Goal: Transaction & Acquisition: Purchase product/service

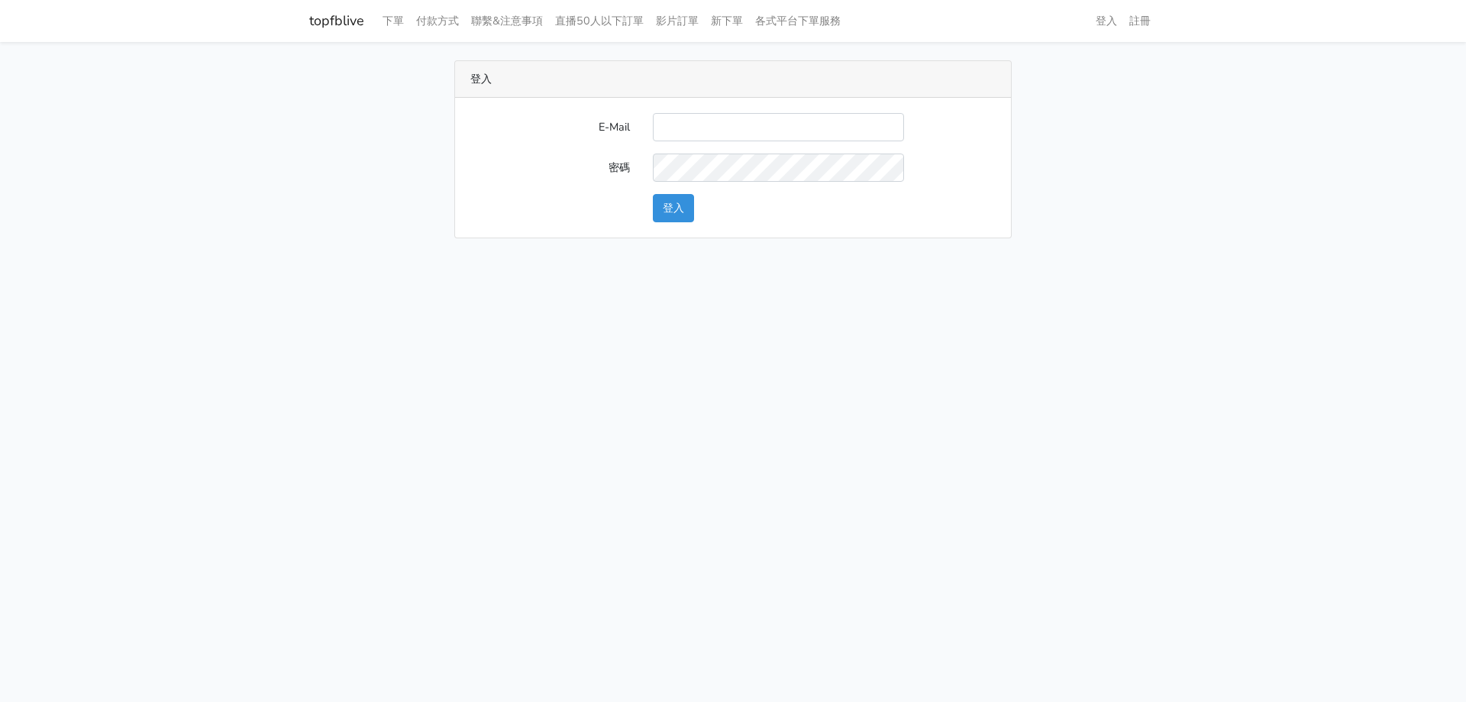
click at [692, 119] on input "E-Mail" at bounding box center [778, 127] width 251 height 28
type input "stu9850223@yahoo.com.tw"
click at [653, 194] on button "登入" at bounding box center [673, 208] width 41 height 28
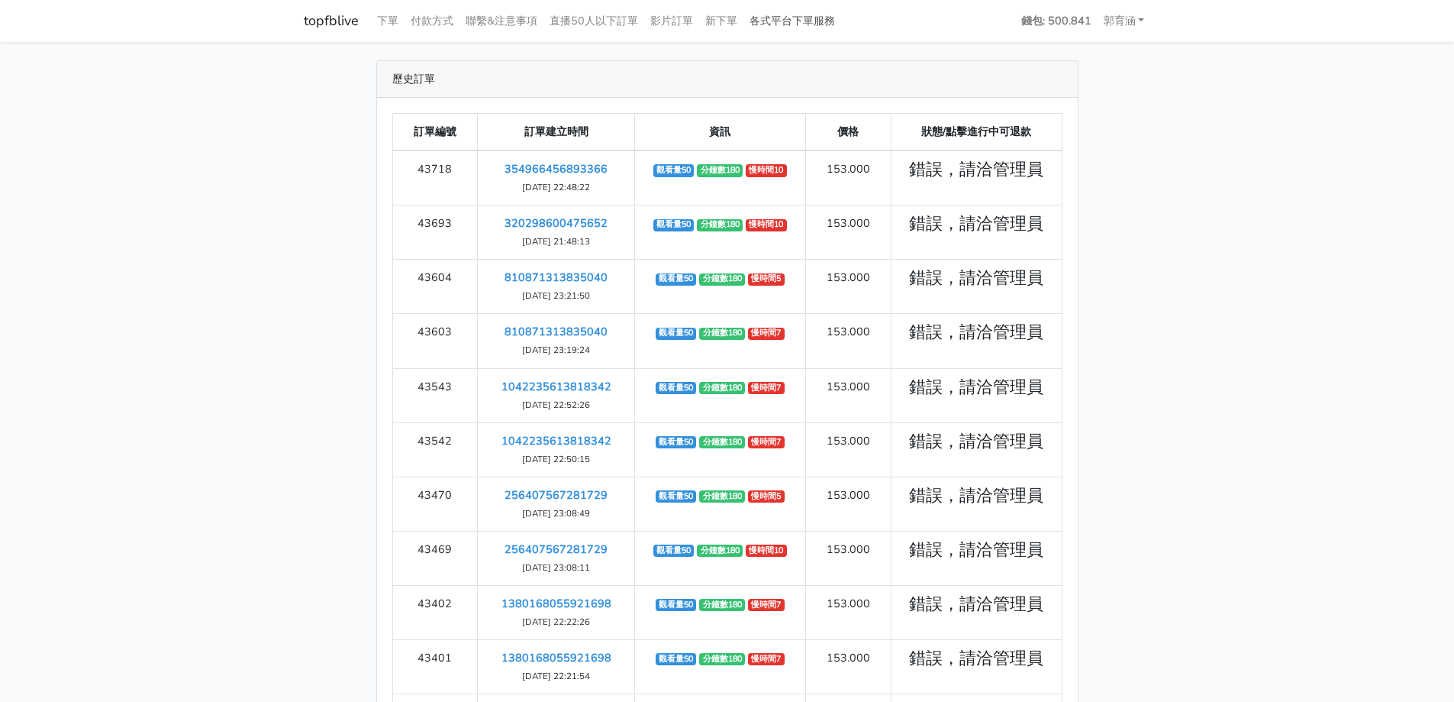
click at [825, 17] on link "各式平台下單服務" at bounding box center [793, 21] width 98 height 30
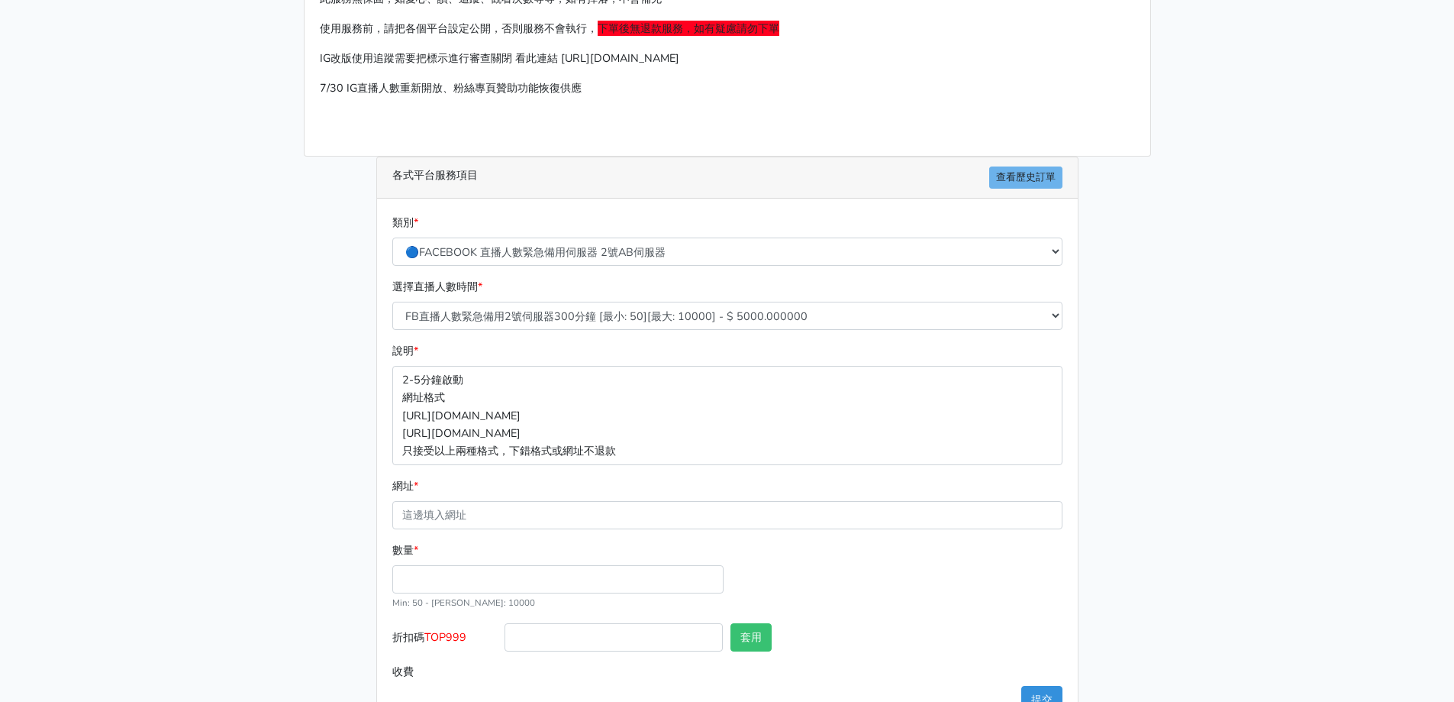
scroll to position [163, 0]
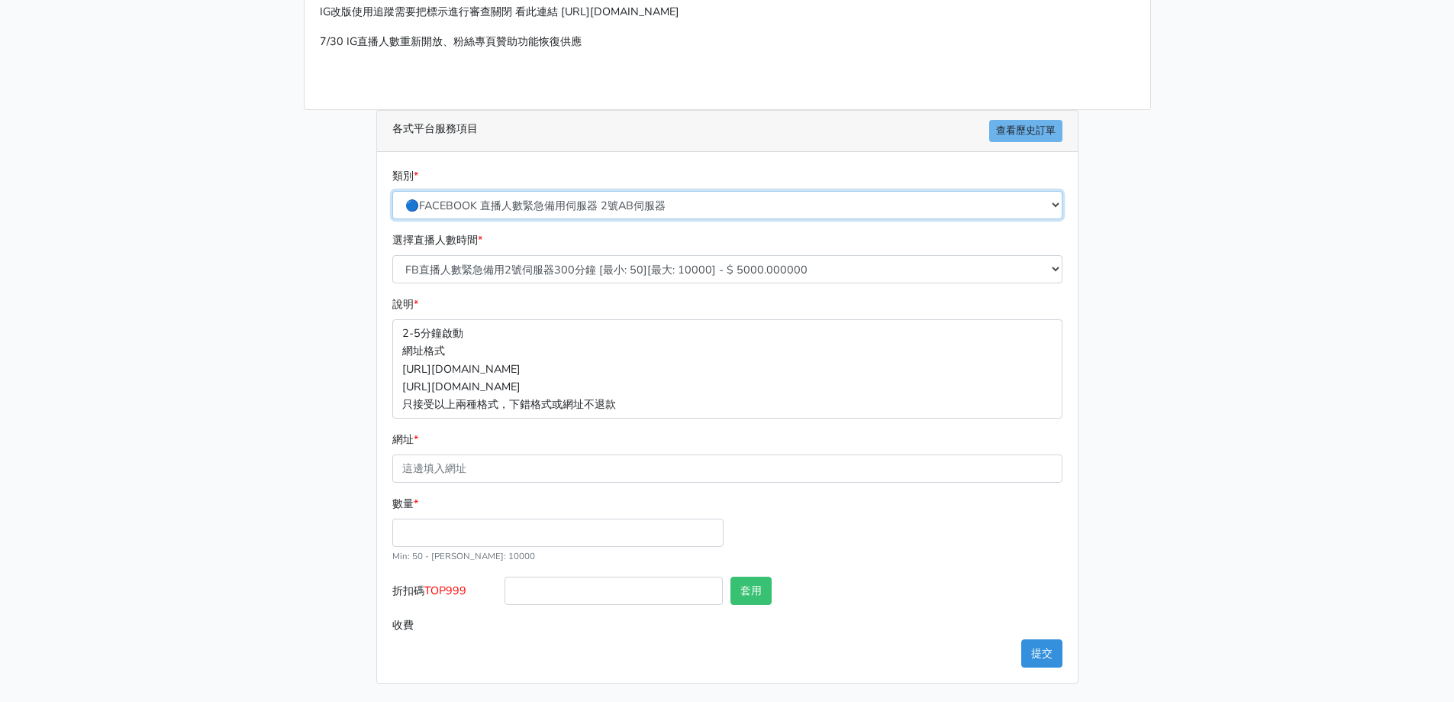
click at [673, 195] on select "🔵FACEBOOK 直播人數緊急備用伺服器 2號AB伺服器 🔵FACEBOOK 網軍專用貼文留言 安全保密 🔵FACEBOOK 直播人數緊急備用伺服器 J1 …" at bounding box center [727, 205] width 670 height 28
click at [392, 208] on select "🔵FACEBOOK 直播人數緊急備用伺服器 2號AB伺服器 🔵FACEBOOK 網軍專用貼文留言 安全保密 🔵FACEBOOK 直播人數緊急備用伺服器 J1 …" at bounding box center [727, 205] width 670 height 28
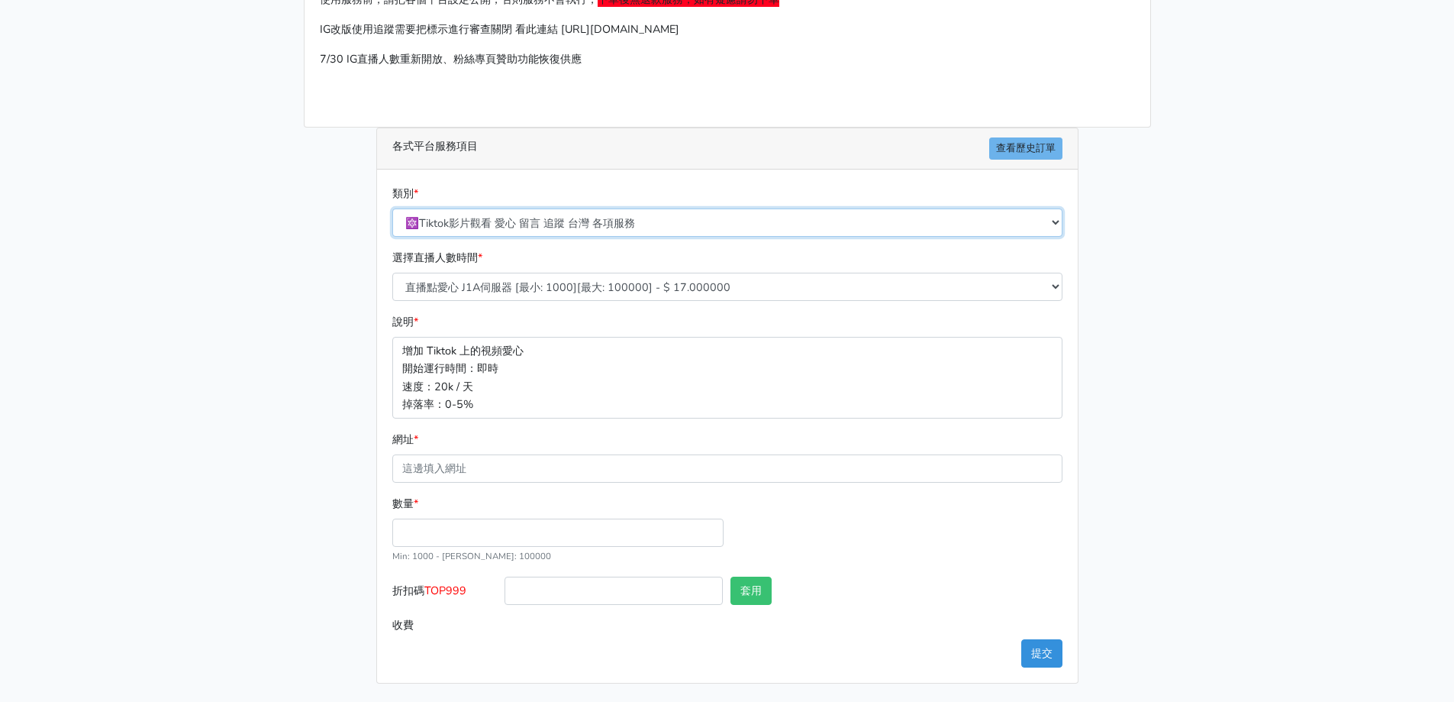
scroll to position [145, 0]
click at [584, 227] on select "🔵FACEBOOK 直播人數緊急備用伺服器 2號AB伺服器 🔵FACEBOOK 網軍專用貼文留言 安全保密 🔵FACEBOOK 直播人數緊急備用伺服器 J1 …" at bounding box center [727, 222] width 670 height 28
click at [592, 221] on select "🔵FACEBOOK 直播人數緊急備用伺服器 2號AB伺服器 🔵FACEBOOK 網軍專用貼文留言 安全保密 🔵FACEBOOK 直播人數緊急備用伺服器 J1 …" at bounding box center [727, 222] width 670 height 28
select select "🔯6/15新增Tiktok直播人數 穩定上人 SC"
click at [392, 208] on select "🔵FACEBOOK 直播人數緊急備用伺服器 2號AB伺服器 🔵FACEBOOK 網軍專用貼文留言 安全保密 🔵FACEBOOK 直播人數緊急備用伺服器 J1 …" at bounding box center [727, 222] width 670 height 28
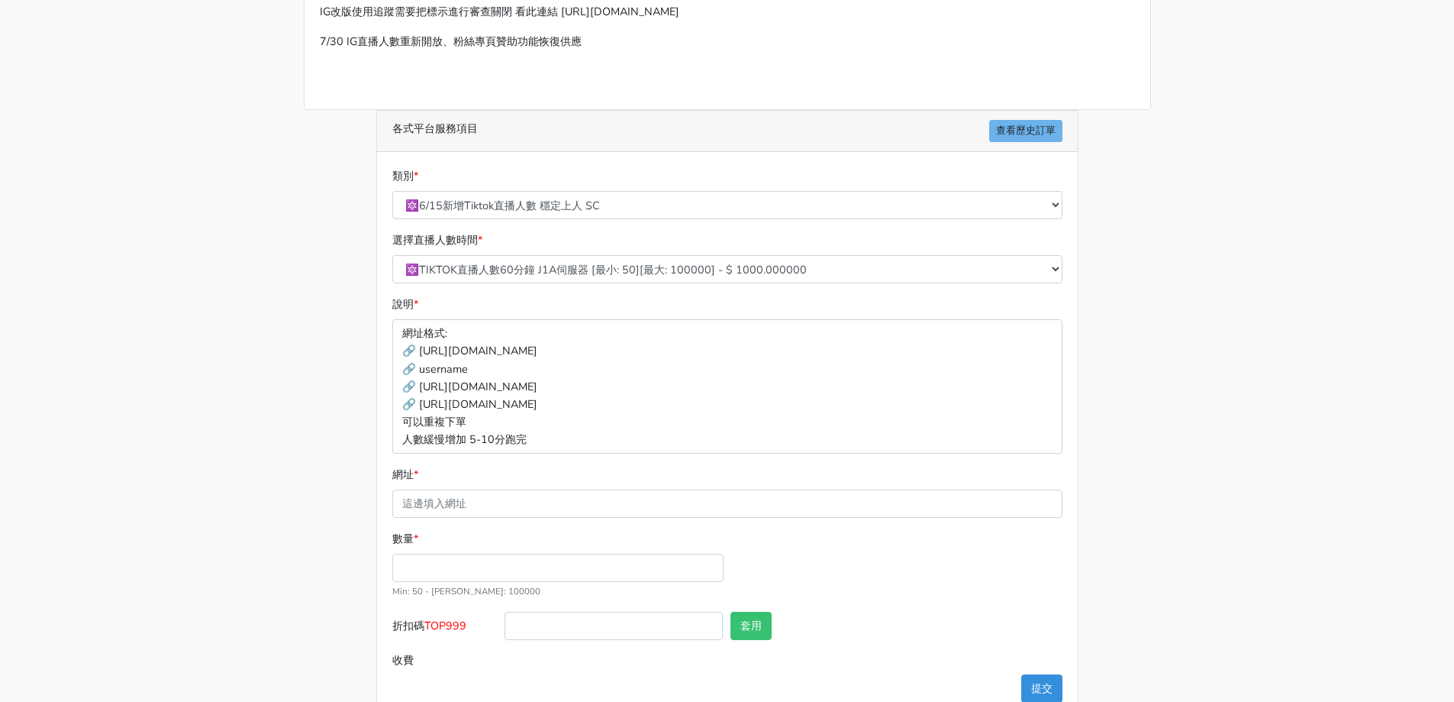
click at [229, 469] on main "請照說明的網址格式下單，這邊的服務都沒退款項目，下單就無法退款 此服務無保固，如愛心、讚、追蹤、觀看次數等等，如有掉落，不會補充 使用服務前，請把各個平台設定…" at bounding box center [727, 307] width 1454 height 857
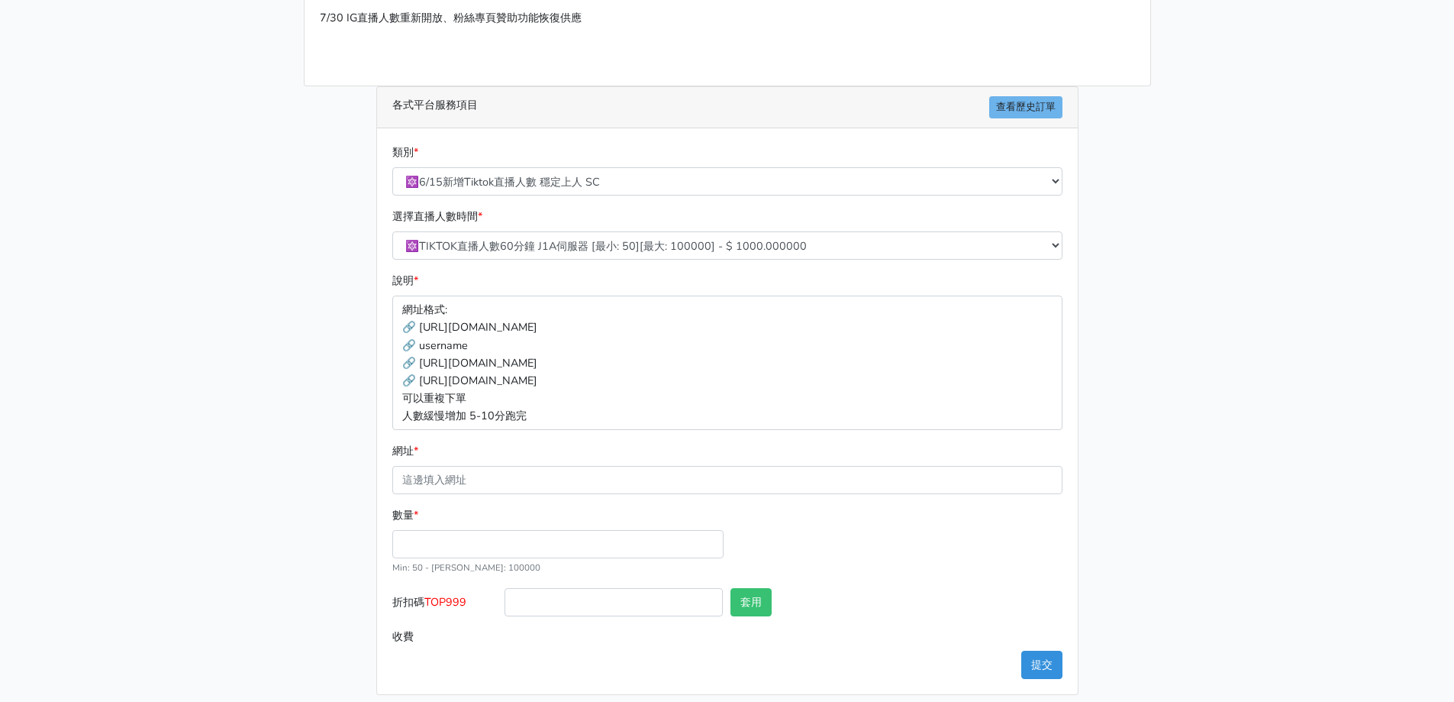
scroll to position [198, 0]
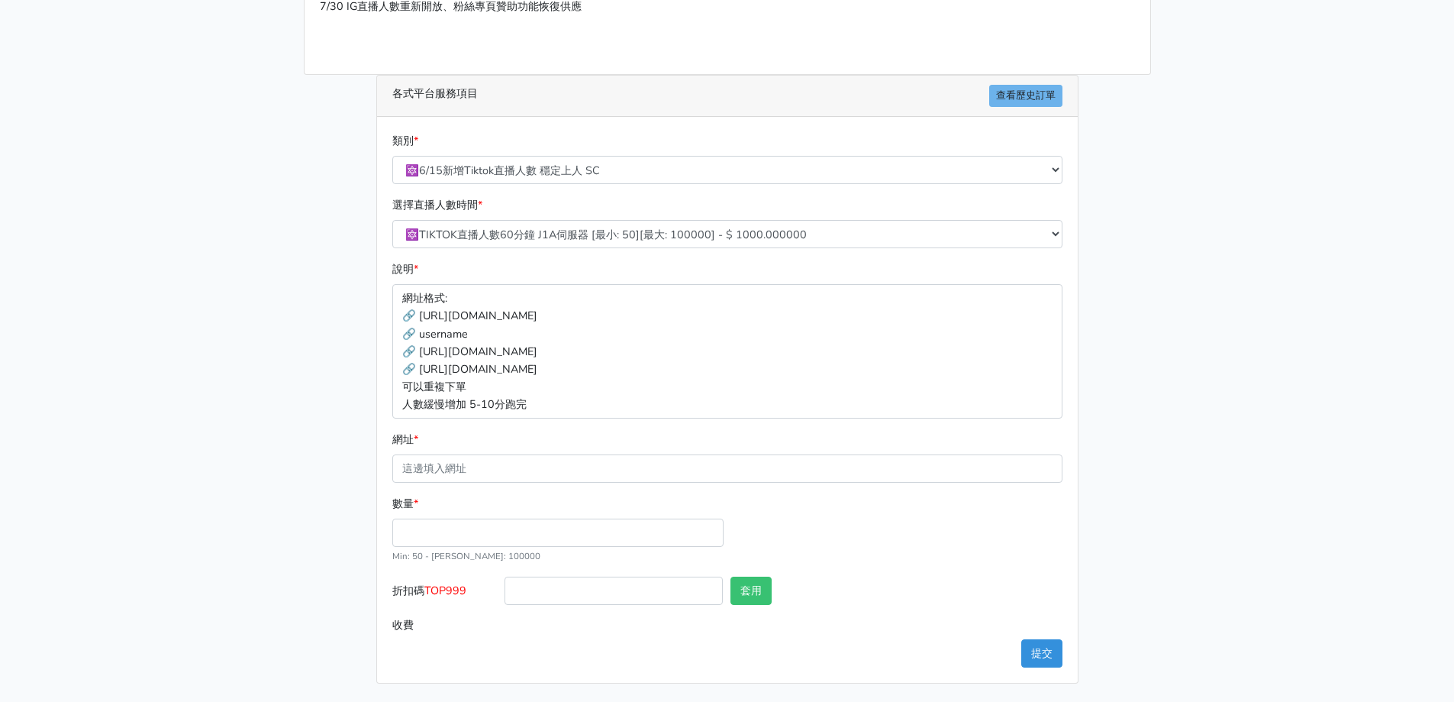
click at [594, 205] on div "選擇直播人數時間 * 🔯TIKTOK直播人數60分鐘 J1A伺服器 [最小: 50][最大: 100000] - $ 1000.000000 🔯TIKTOK直…" at bounding box center [728, 222] width 678 height 52
click at [589, 237] on select "🔯TIKTOK直播人數60分鐘 J1A伺服器 [最小: 50][最大: 100000] - $ 1000.000000 🔯TIKTOK直播人數120分鐘 J1…" at bounding box center [727, 234] width 670 height 28
select select "539"
click at [392, 220] on select "🔯TIKTOK直播人數60分鐘 J1A伺服器 [最小: 50][最大: 100000] - $ 1000.000000 🔯TIKTOK直播人數120分鐘 J1…" at bounding box center [727, 234] width 670 height 28
click at [453, 465] on input "網址 *" at bounding box center [727, 468] width 670 height 28
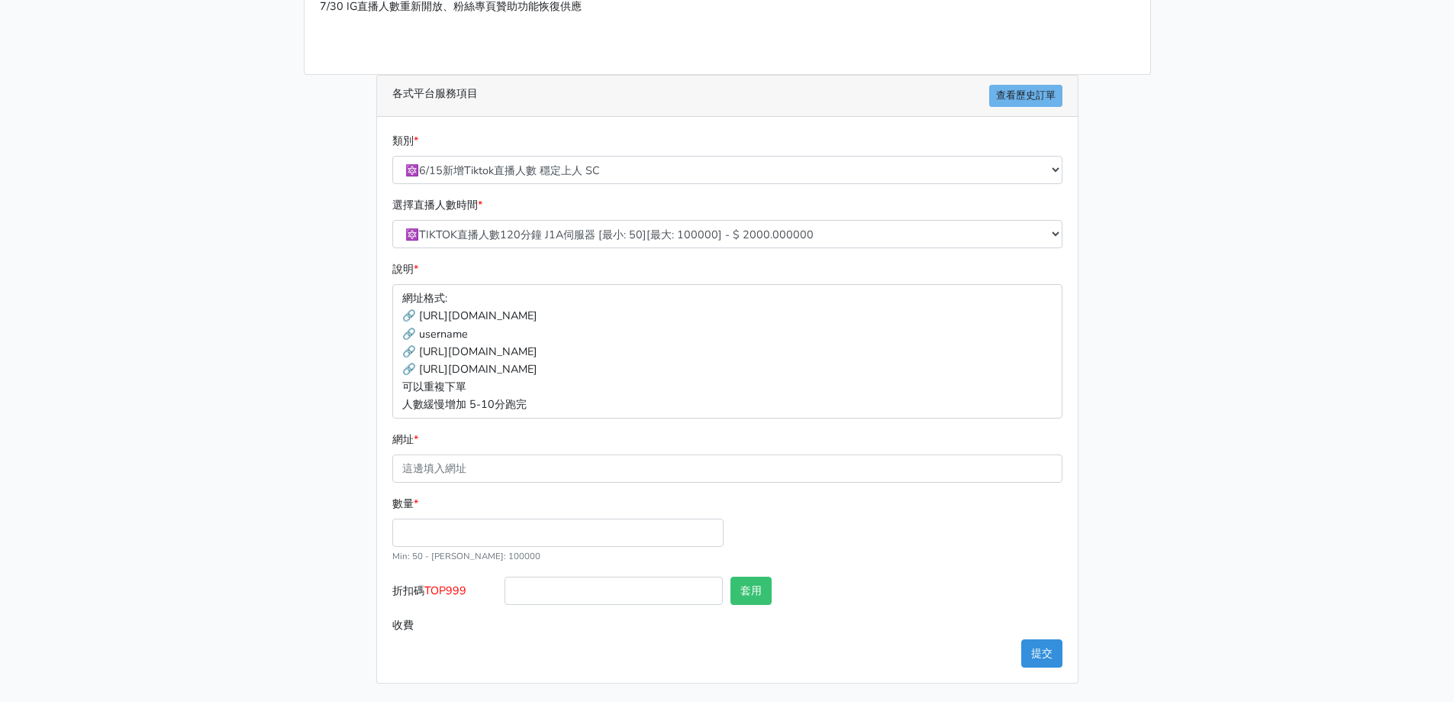
click at [450, 517] on div "數量 * Min: 50 - Max: 100000" at bounding box center [558, 529] width 339 height 69
click at [448, 531] on input "數量 *" at bounding box center [557, 532] width 331 height 28
type input "50"
type input "100.000"
click at [237, 511] on main "請照說明的網址格式下單，這邊的服務都沒退款項目，下單就無法退款 此服務無保固，如愛心、讚、追蹤、觀看次數等等，如有掉落，不會補充 使用服務前，請把各個平台設定…" at bounding box center [727, 272] width 1454 height 857
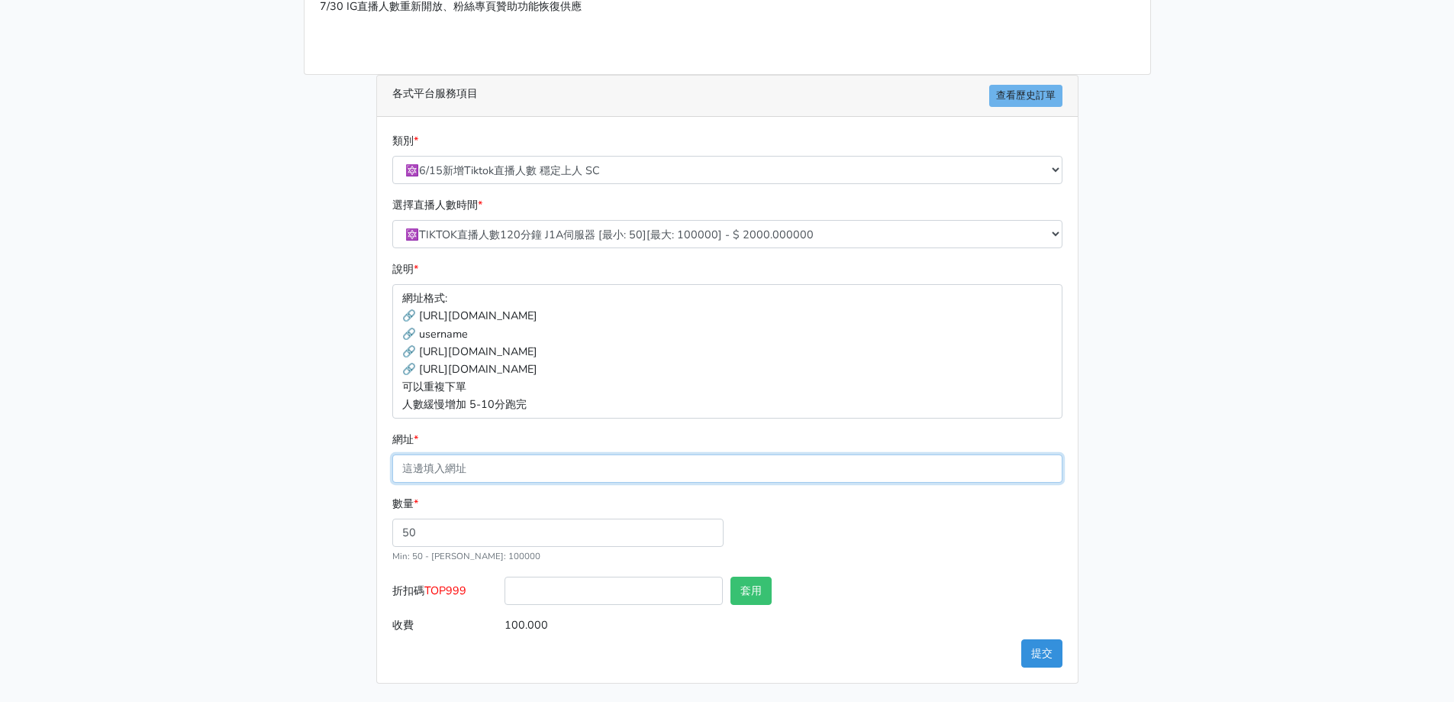
drag, startPoint x: 539, startPoint y: 456, endPoint x: 535, endPoint y: 474, distance: 18.0
click at [539, 458] on input "網址 *" at bounding box center [727, 468] width 670 height 28
click at [289, 489] on main "請照說明的網址格式下單，這邊的服務都沒退款項目，下單就無法退款 此服務無保固，如愛心、讚、追蹤、觀看次數等等，如有掉落，不會補充 使用服務前，請把各個平台設定…" at bounding box center [727, 272] width 1454 height 857
